Goal: Find contact information: Find contact information

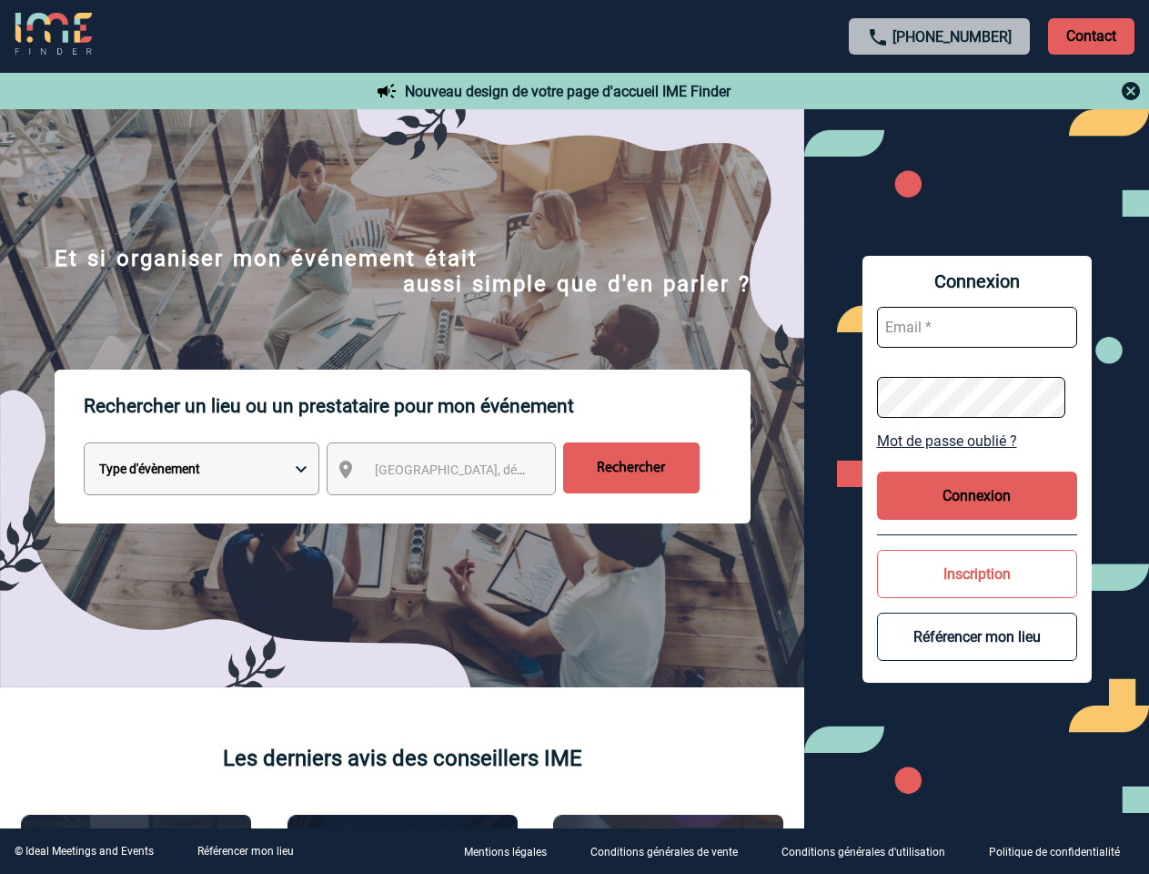
click at [574, 437] on p "Rechercher un lieu ou un prestataire pour mon événement" at bounding box center [417, 405] width 667 height 73
click at [1091, 35] on p "Contact" at bounding box center [1091, 36] width 86 height 36
click at [940, 91] on div at bounding box center [940, 91] width 405 height 22
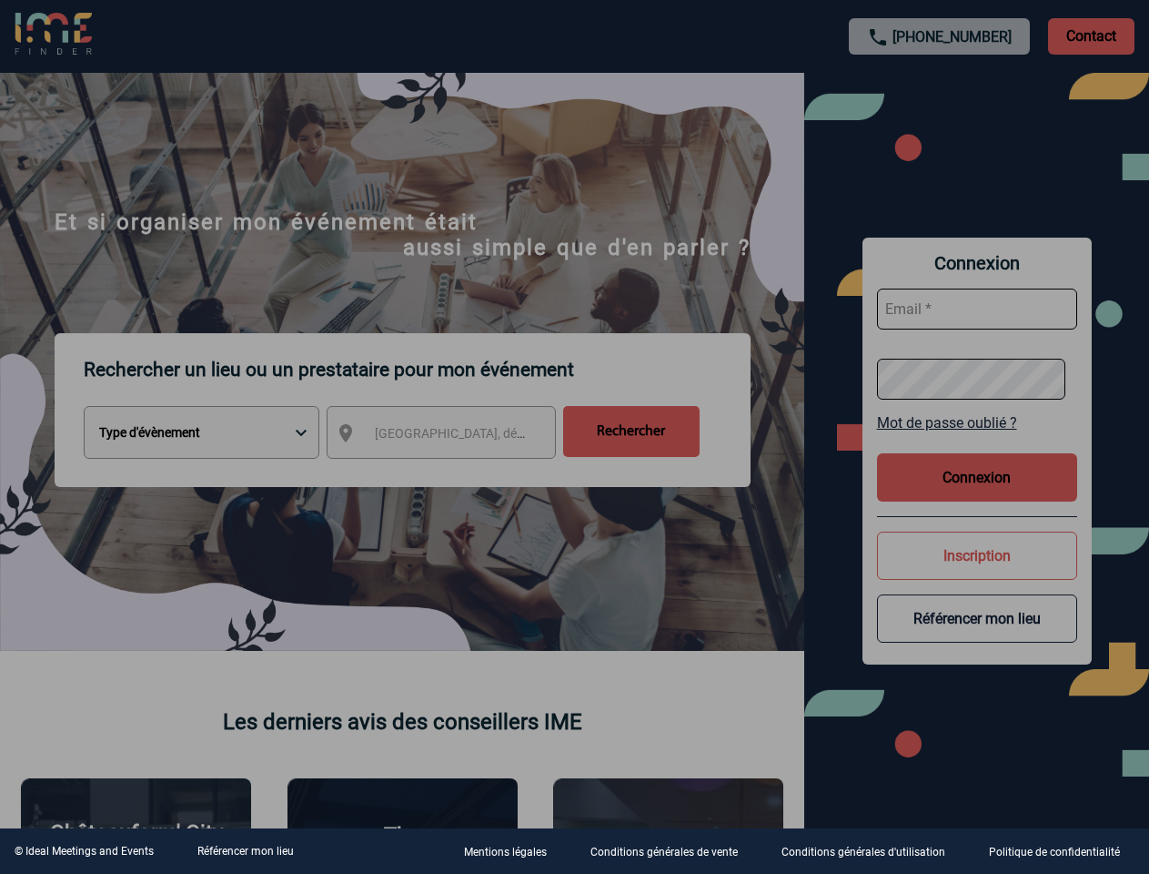
click at [458, 472] on div at bounding box center [574, 437] width 1149 height 874
click at [977, 440] on div at bounding box center [574, 437] width 1149 height 874
click at [977, 495] on div at bounding box center [574, 437] width 1149 height 874
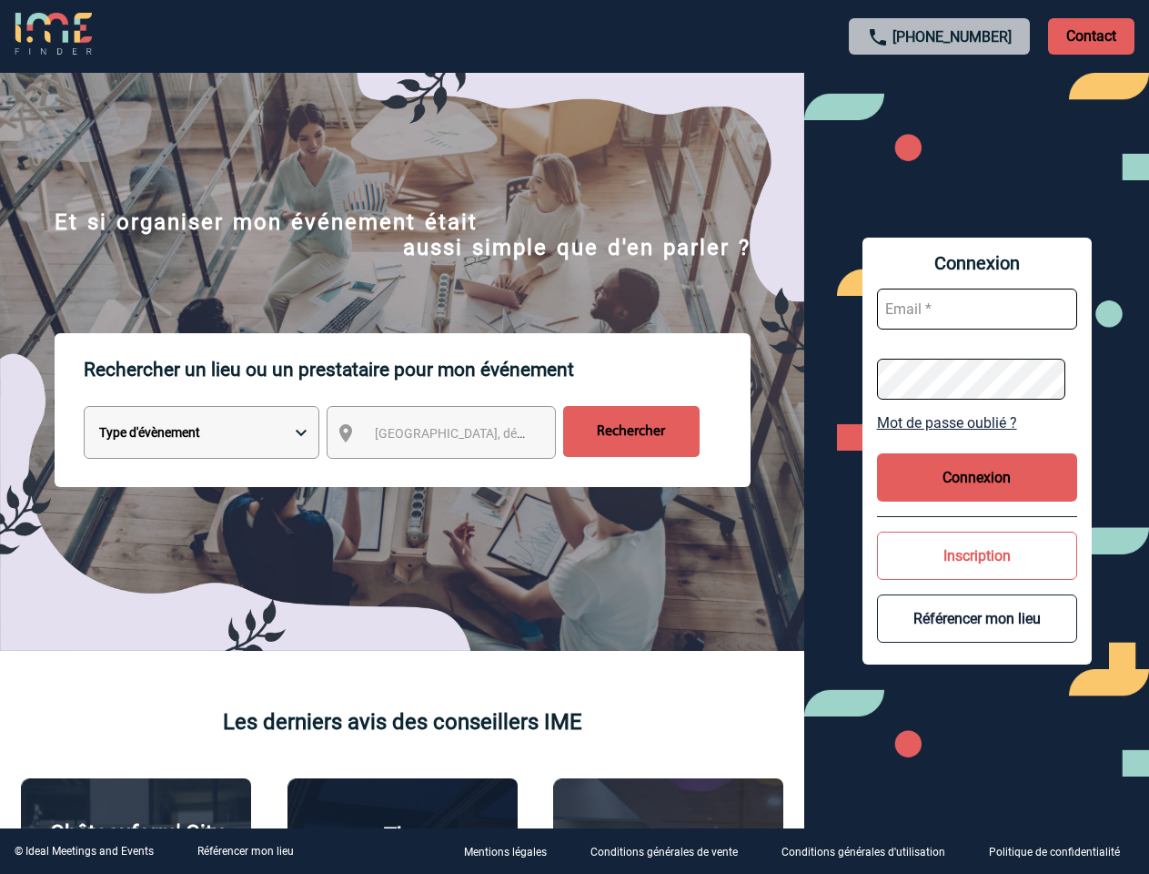
click at [977, 573] on body "[PHONE_NUMBER] Contact Contact Nouveau design de votre page d'accueil IME Finde…" at bounding box center [574, 437] width 1149 height 874
click at [977, 636] on button "Référencer mon lieu" at bounding box center [977, 618] width 200 height 48
click at [245, 851] on link "Référencer mon lieu" at bounding box center [245, 851] width 96 height 13
